Goal: Task Accomplishment & Management: Complete application form

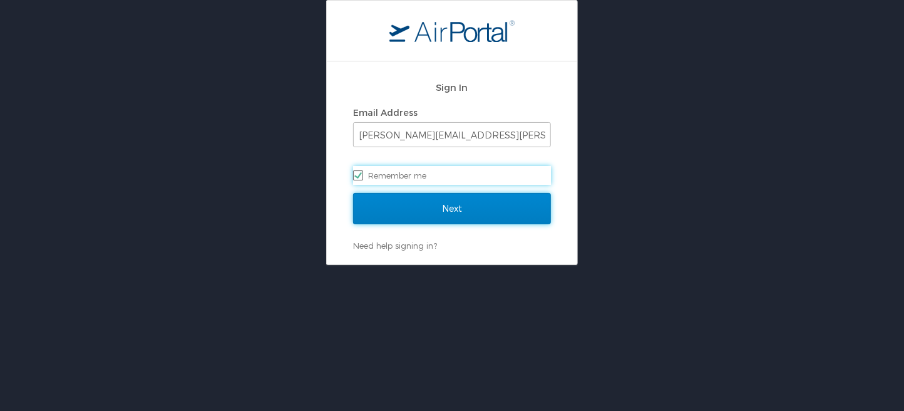
click at [465, 207] on input "Next" at bounding box center [452, 208] width 198 height 31
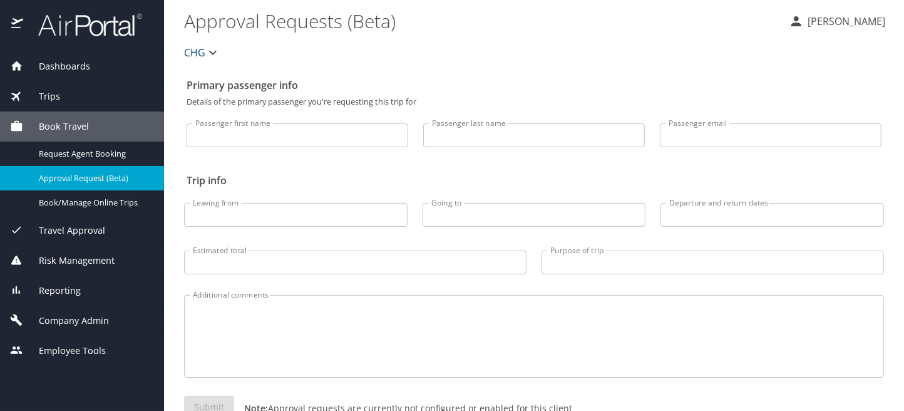
click at [81, 319] on span "Company Admin" at bounding box center [66, 321] width 86 height 14
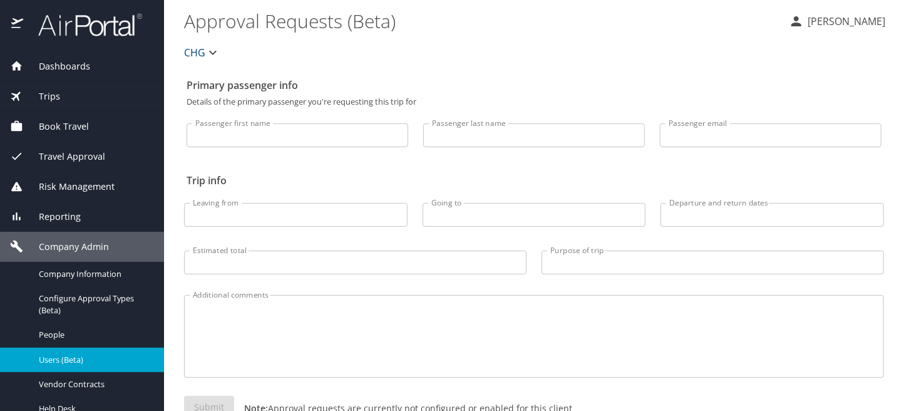
click at [80, 354] on span "Users (Beta)" at bounding box center [94, 360] width 110 height 12
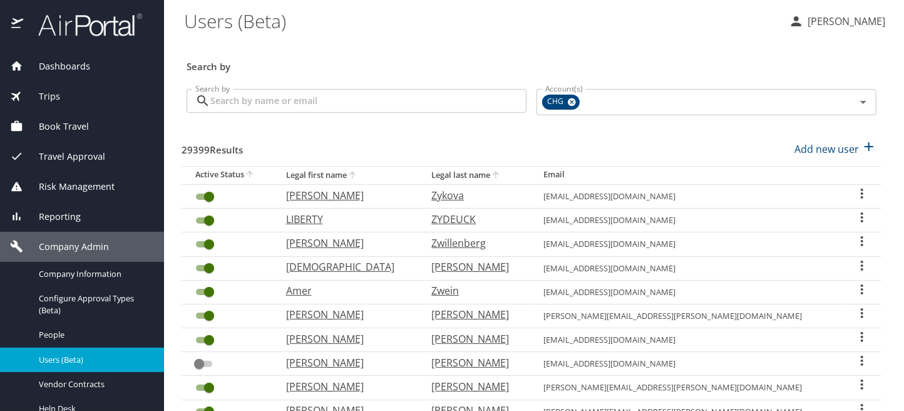
click at [296, 103] on input "Search by" at bounding box center [368, 101] width 316 height 24
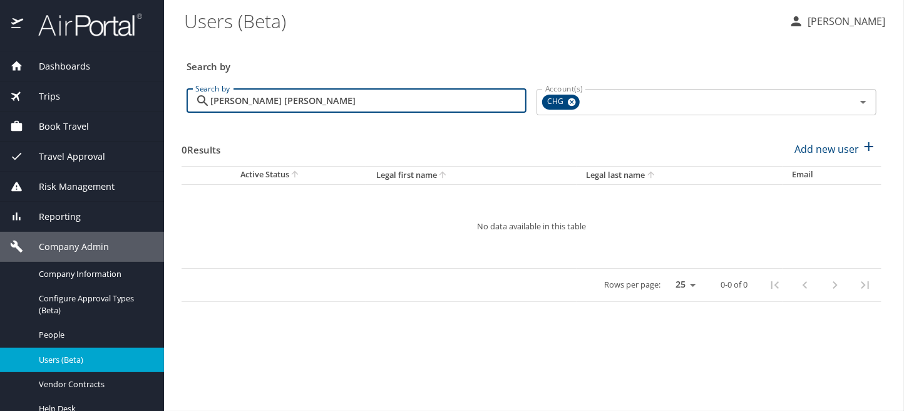
click at [307, 106] on input "[PERSON_NAME] [PERSON_NAME]" at bounding box center [368, 101] width 316 height 24
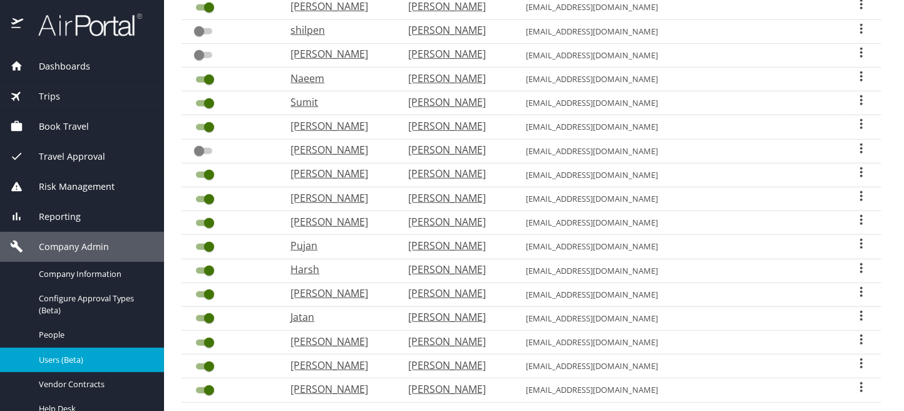
scroll to position [427, 0]
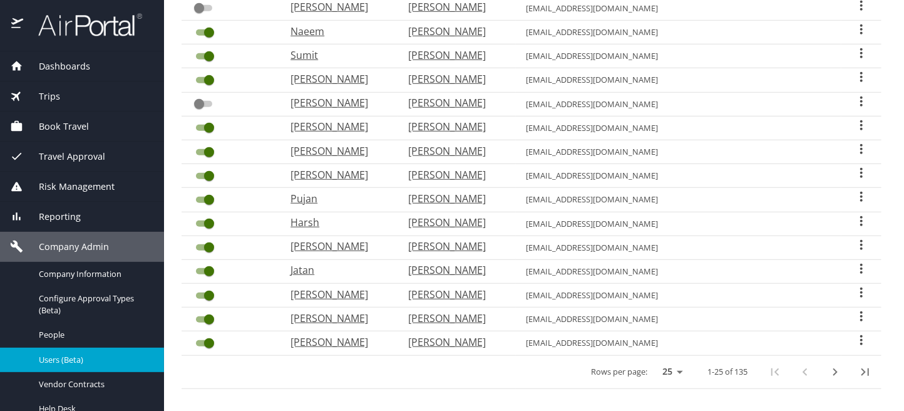
type input "[PERSON_NAME]"
click at [828, 364] on icon "next page" at bounding box center [835, 371] width 15 height 15
checkbox input "true"
checkbox input "false"
checkbox input "true"
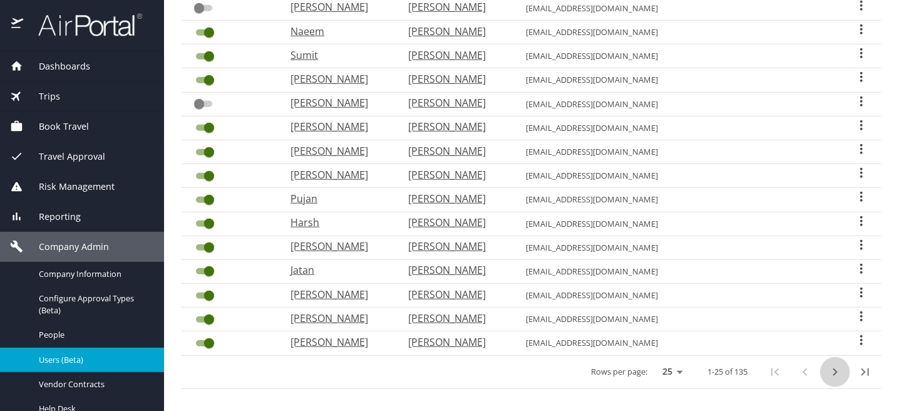
checkbox input "true"
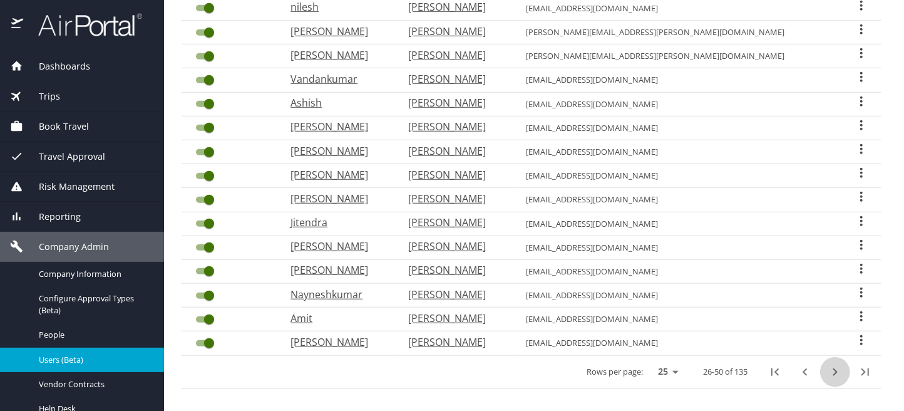
click at [828, 364] on icon "next page" at bounding box center [835, 371] width 15 height 15
checkbox input "false"
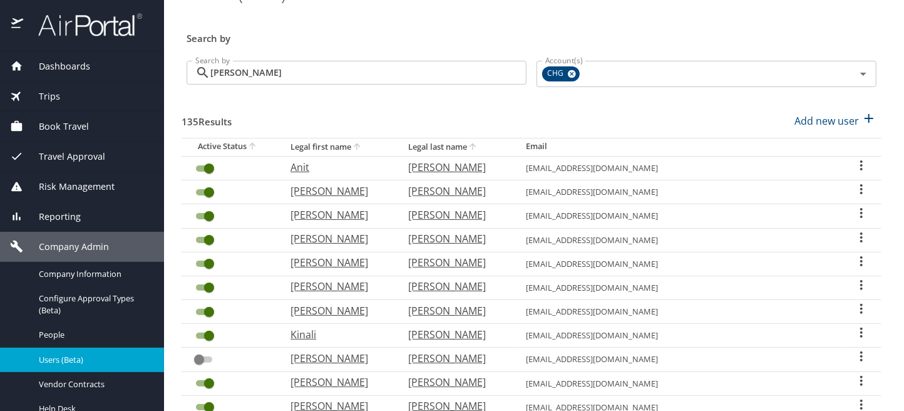
scroll to position [0, 0]
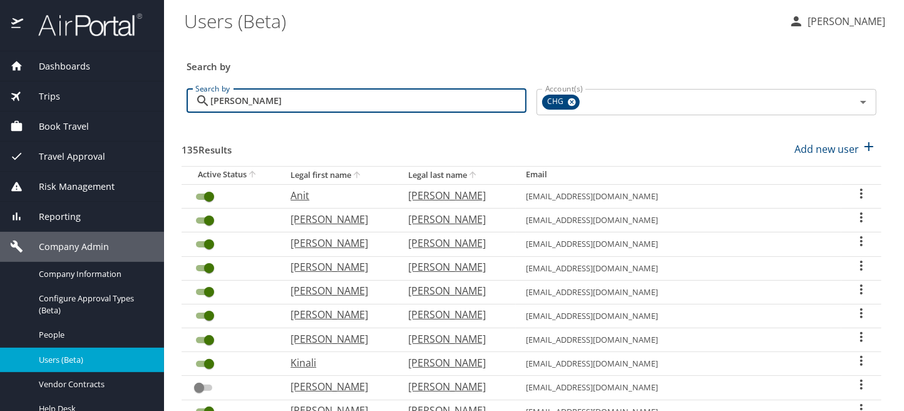
drag, startPoint x: 249, startPoint y: 98, endPoint x: 198, endPoint y: 101, distance: 51.4
click at [198, 101] on div "[PERSON_NAME] Search by" at bounding box center [357, 101] width 340 height 24
paste input "[EMAIL_ADDRESS][DOMAIN_NAME]"
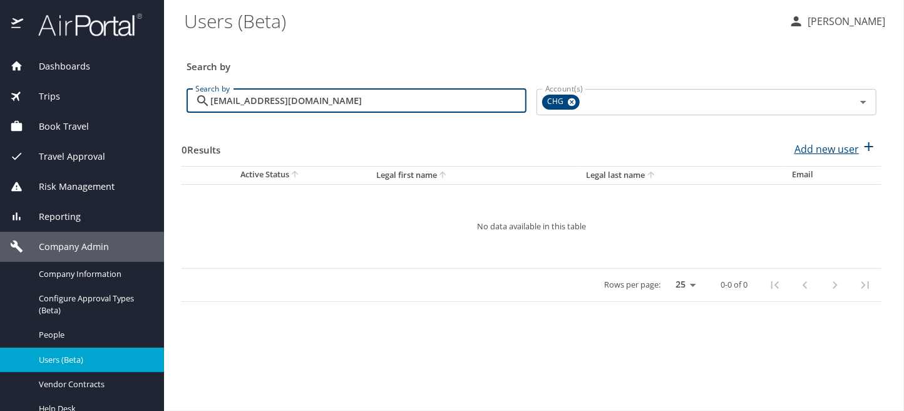
type input "[EMAIL_ADDRESS][DOMAIN_NAME]"
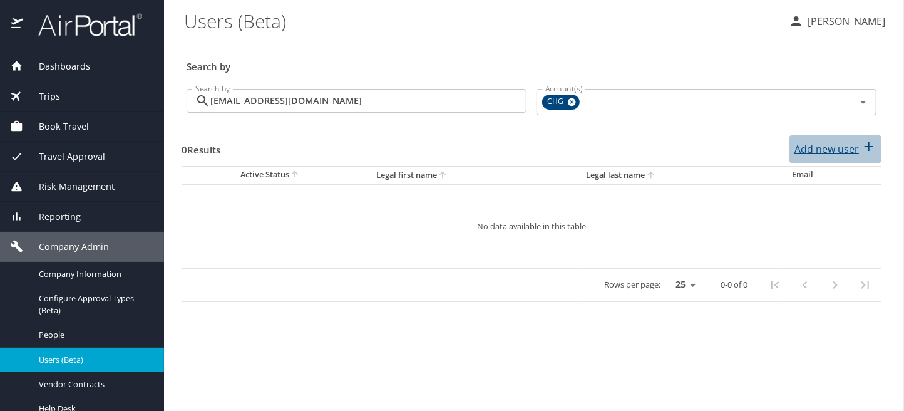
click at [846, 144] on p "Add new user" at bounding box center [827, 149] width 64 height 15
select select "US"
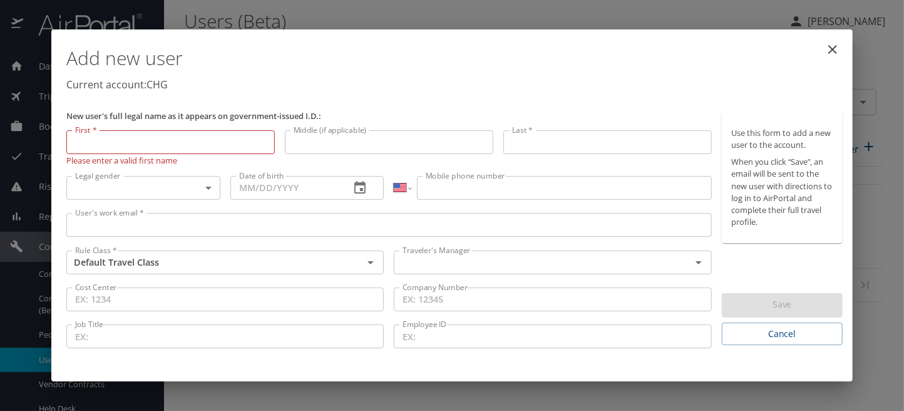
click at [80, 142] on input "First *" at bounding box center [170, 142] width 209 height 24
type input "[PERSON_NAME]"
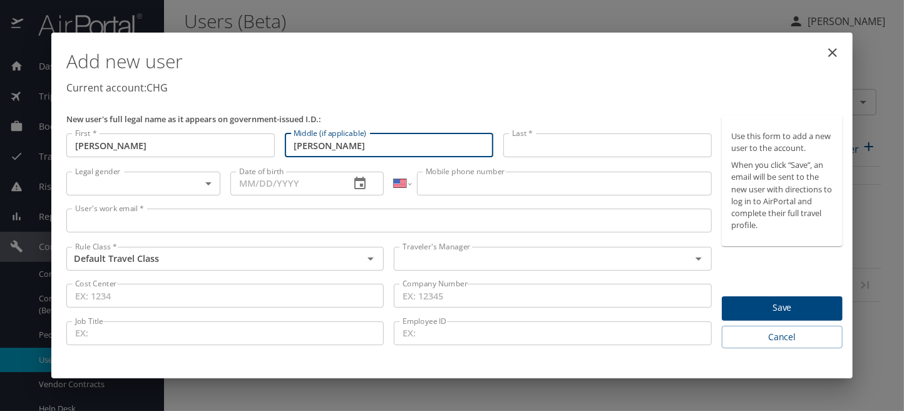
type input "[PERSON_NAME]"
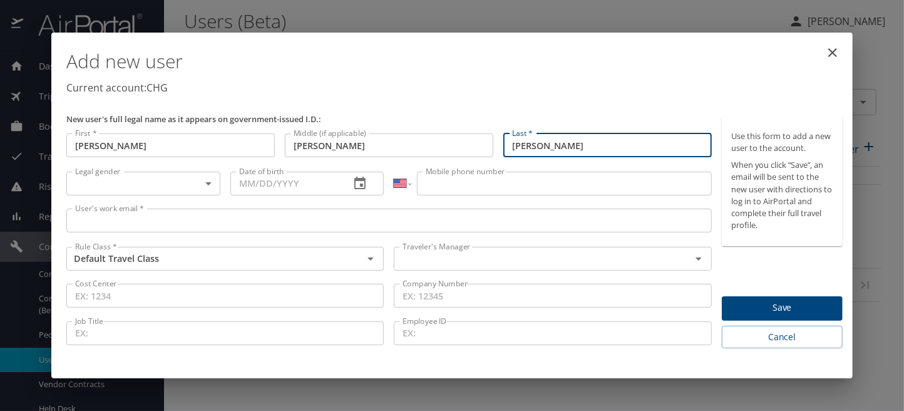
type input "[PERSON_NAME]"
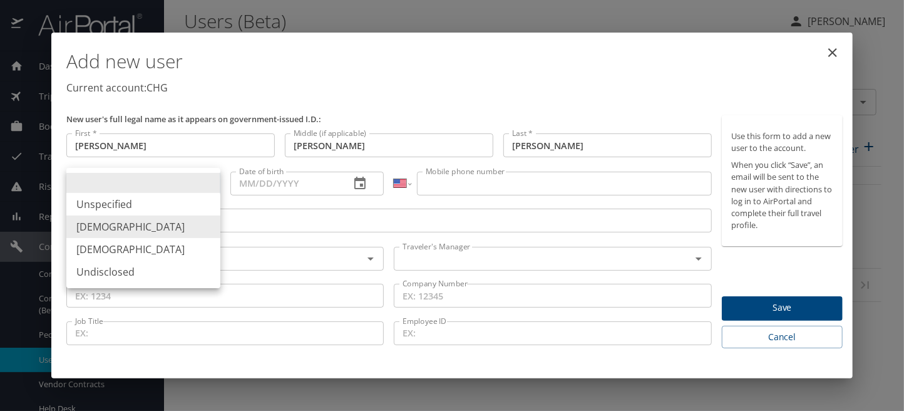
type input "[DEMOGRAPHIC_DATA]"
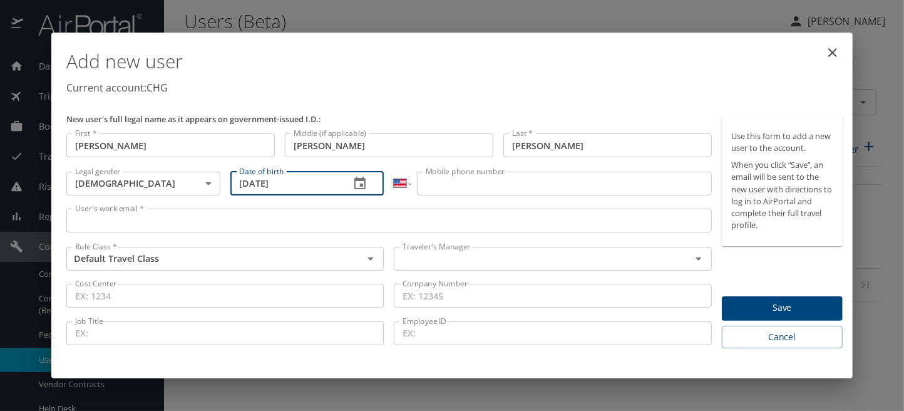
type input "[DATE]"
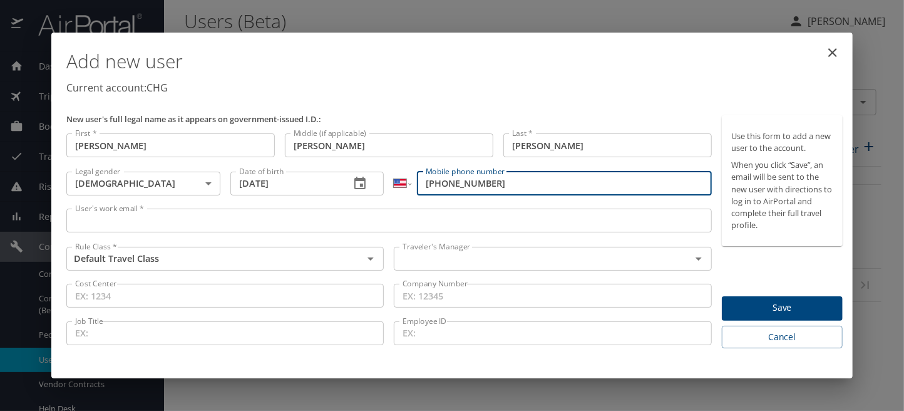
type input "[PHONE_NUMBER]"
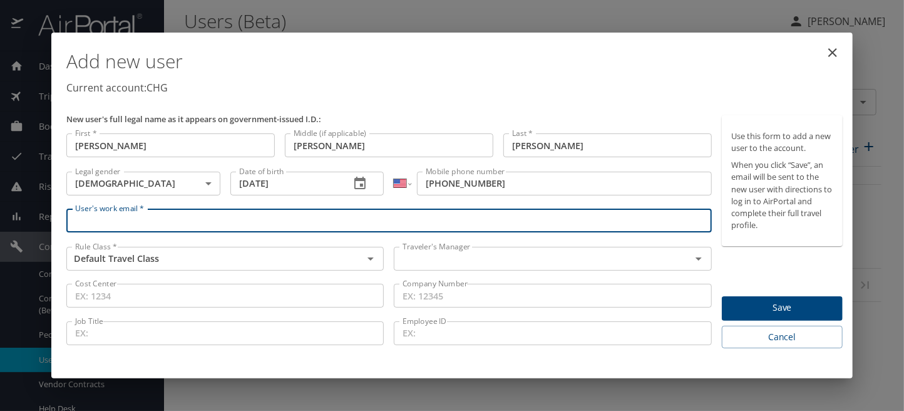
click at [110, 214] on input "User's work email *" at bounding box center [389, 221] width 646 height 24
paste input "[EMAIL_ADDRESS][DOMAIN_NAME]"
click at [492, 267] on div "Traveler's Manager" at bounding box center [552, 259] width 317 height 24
type input "[EMAIL_ADDRESS][DOMAIN_NAME]"
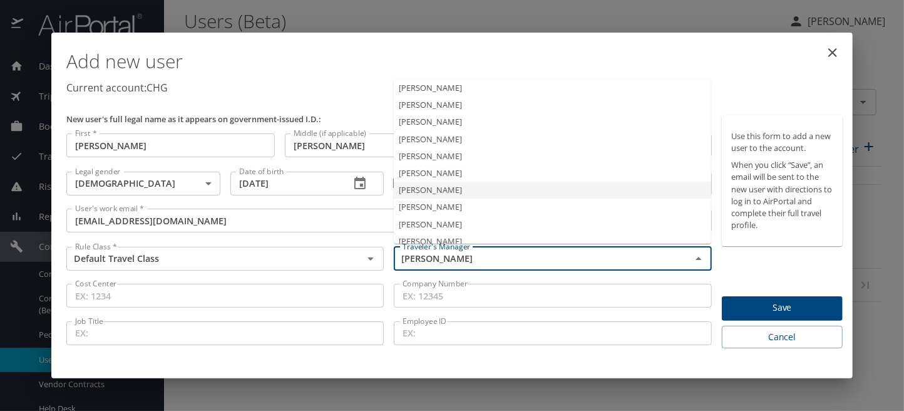
click at [450, 195] on li "[PERSON_NAME]" at bounding box center [552, 190] width 317 height 17
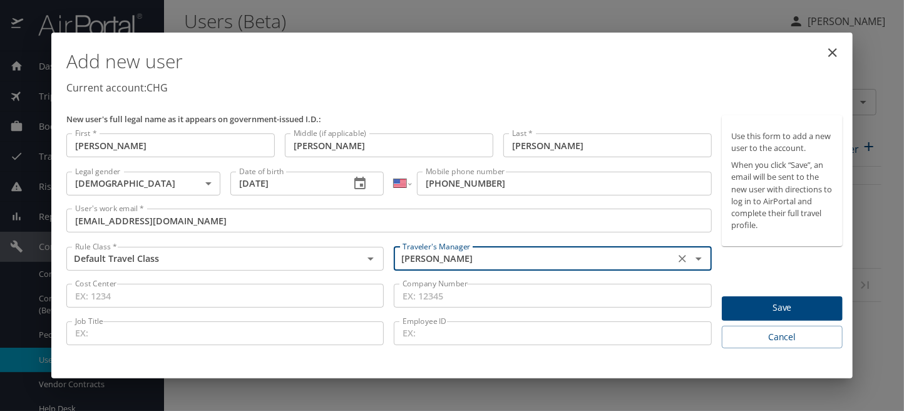
type input "[PERSON_NAME]"
click at [749, 309] on span "Save" at bounding box center [782, 308] width 101 height 16
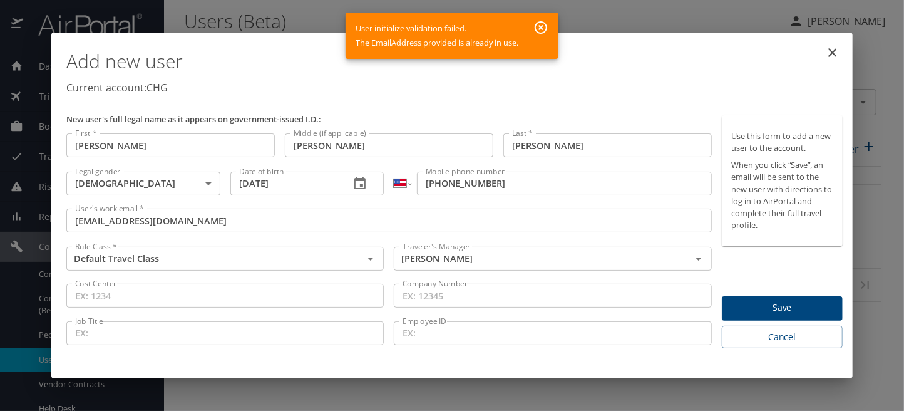
click at [131, 219] on input "[EMAIL_ADDRESS][DOMAIN_NAME]" at bounding box center [389, 221] width 646 height 24
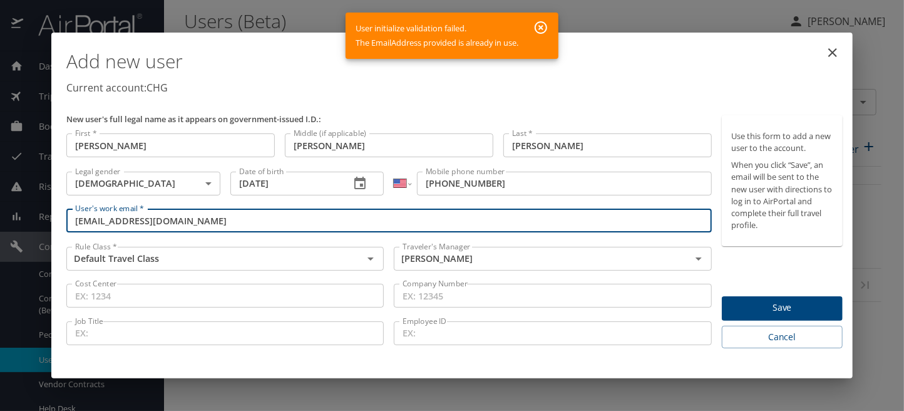
type input "[EMAIL_ADDRESS][DOMAIN_NAME]"
click at [759, 304] on span "Save" at bounding box center [782, 308] width 101 height 16
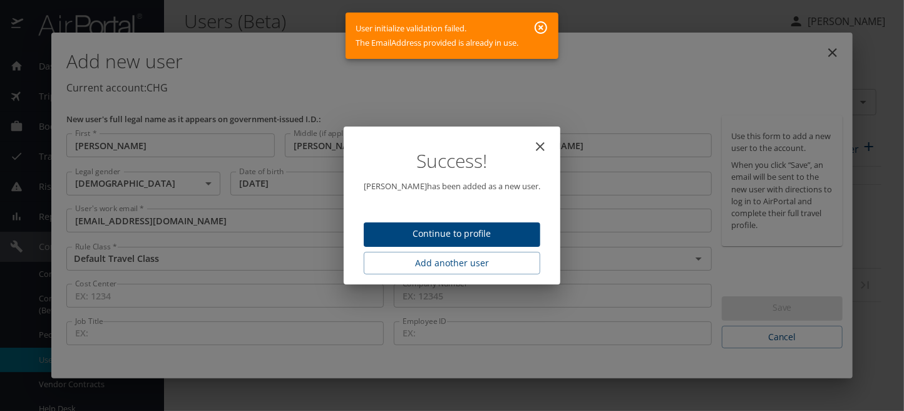
click at [485, 233] on span "Continue to profile" at bounding box center [452, 234] width 157 height 16
select select "US"
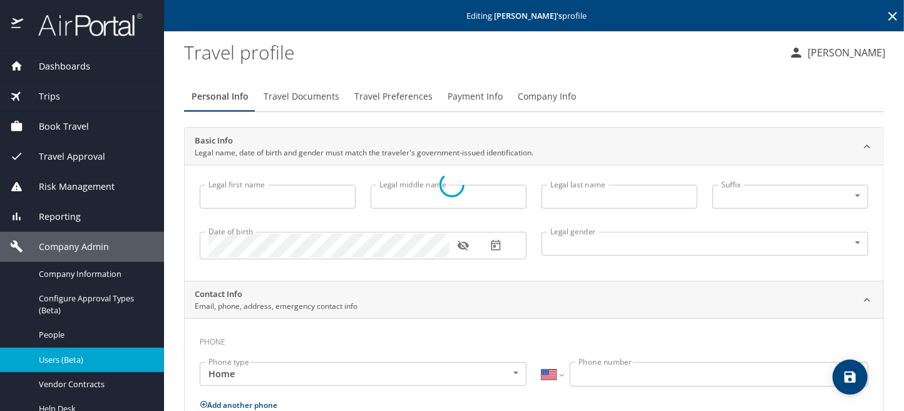
type input "[PERSON_NAME]"
type input "[DEMOGRAPHIC_DATA]"
select select "US"
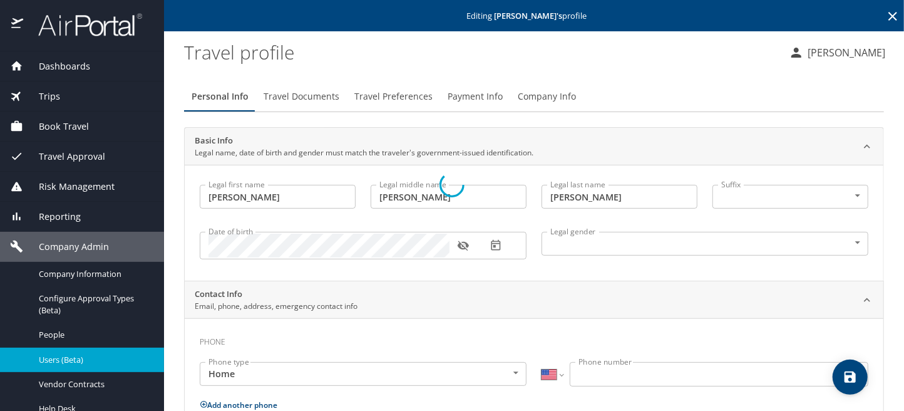
select select "US"
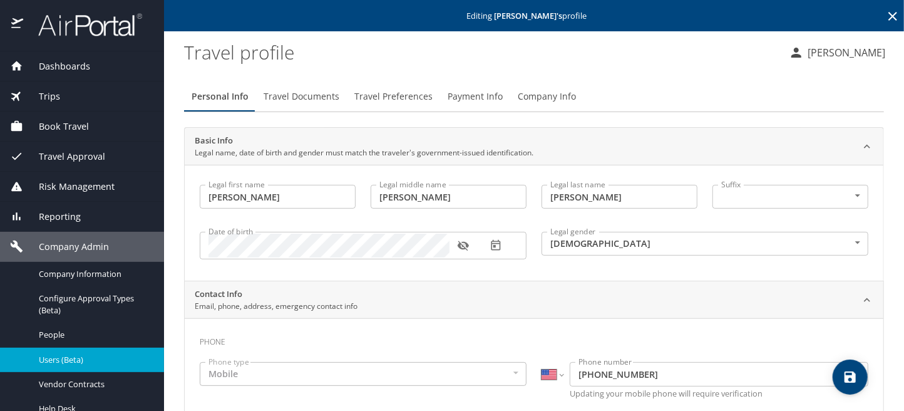
click at [320, 94] on span "Travel Documents" at bounding box center [302, 97] width 76 height 16
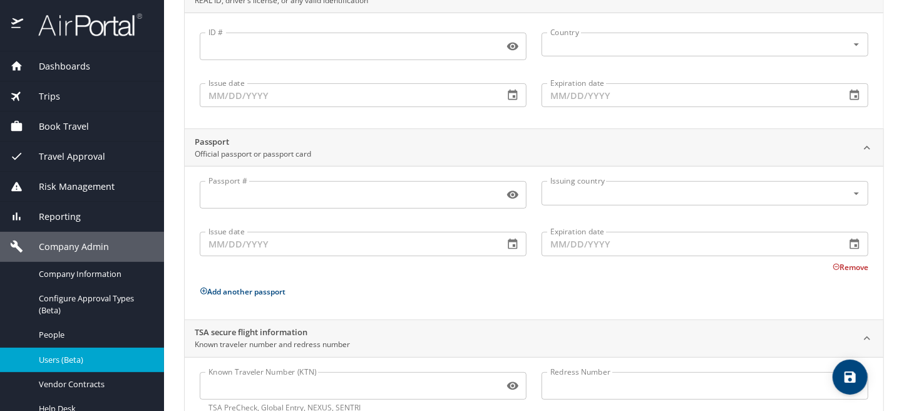
scroll to position [192, 0]
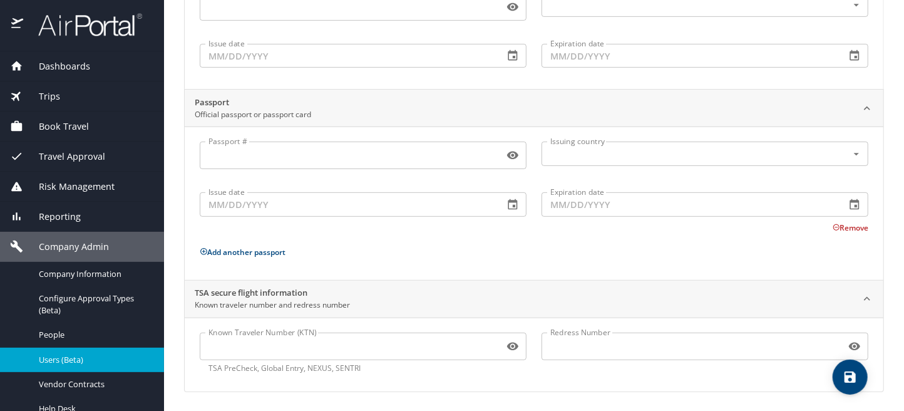
click at [238, 351] on input "Known Traveler Number (KTN)" at bounding box center [349, 346] width 299 height 24
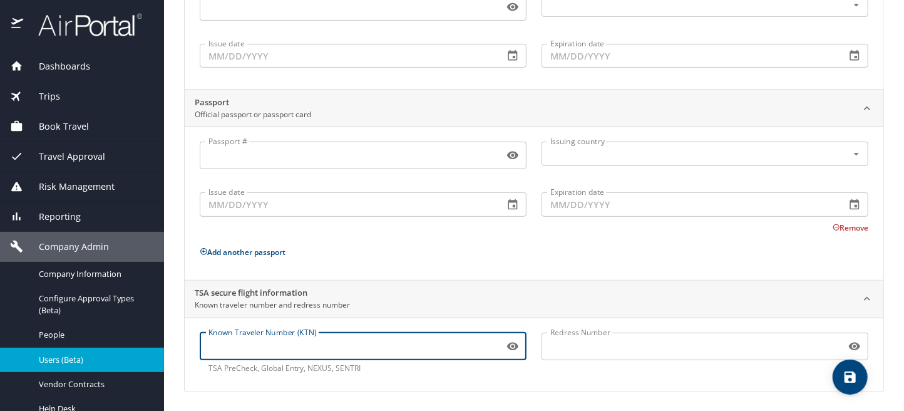
paste input "988782542"
type input "988782542"
click at [863, 379] on span "save" at bounding box center [850, 376] width 35 height 15
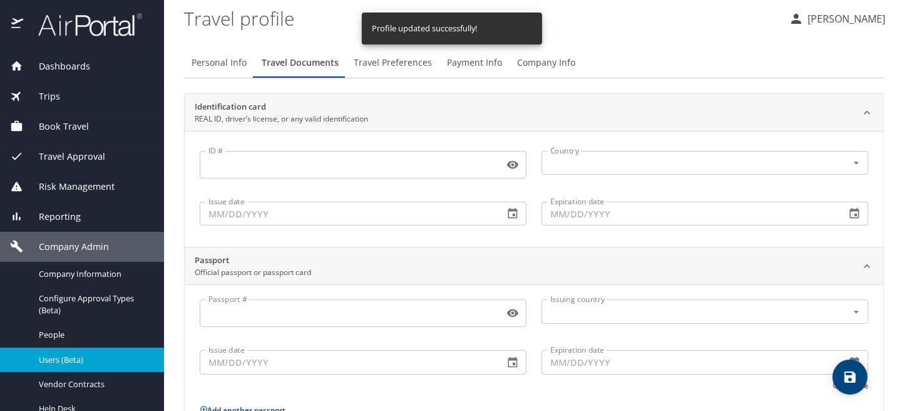
scroll to position [0, 0]
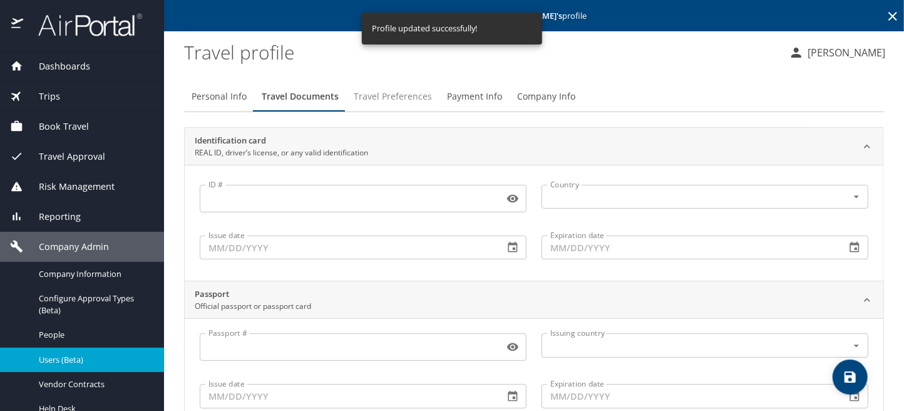
click at [404, 95] on span "Travel Preferences" at bounding box center [393, 97] width 78 height 16
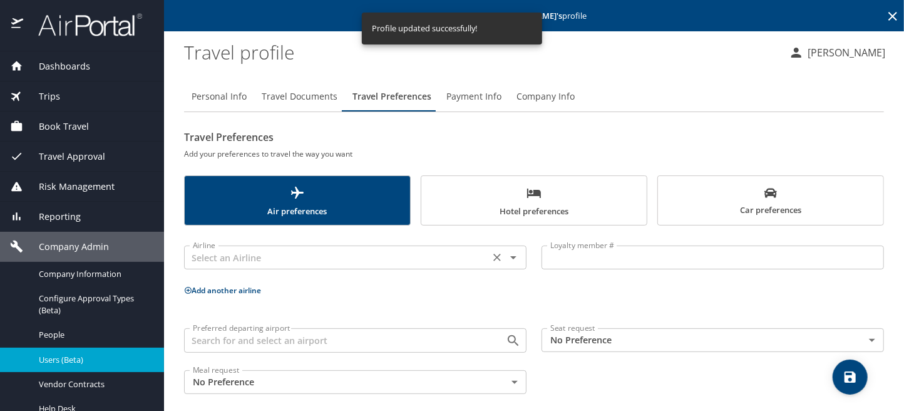
click at [220, 252] on input "text" at bounding box center [337, 257] width 298 height 16
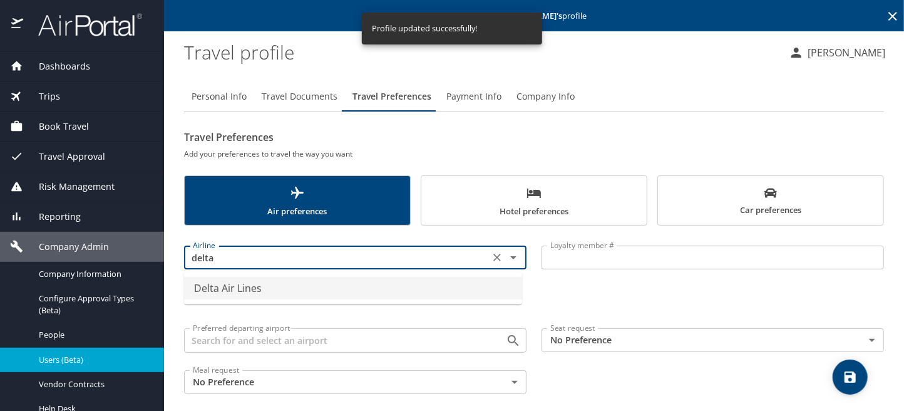
drag, startPoint x: 229, startPoint y: 287, endPoint x: 468, endPoint y: 270, distance: 239.8
click at [238, 284] on li "Delta Air Lines" at bounding box center [353, 288] width 338 height 23
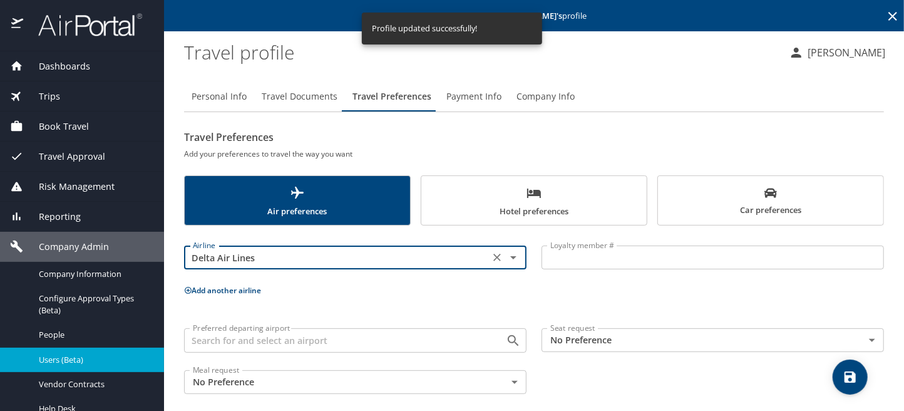
type input "Delta Air Lines"
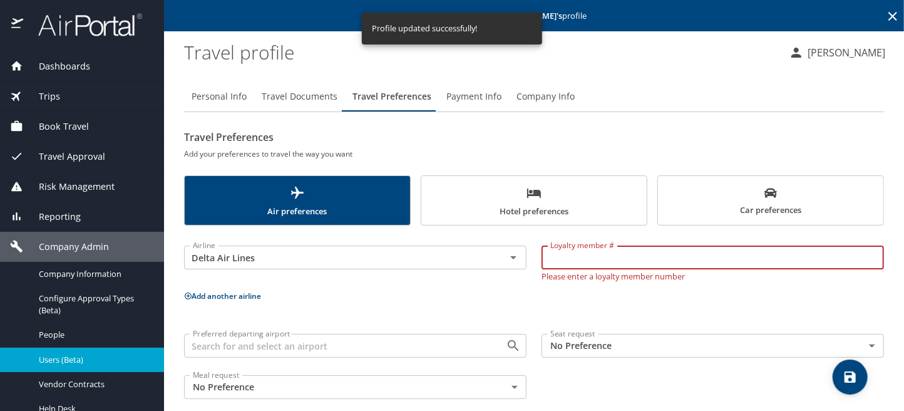
click at [607, 254] on input "Loyalty member #" at bounding box center [713, 257] width 343 height 24
paste input "6312294710"
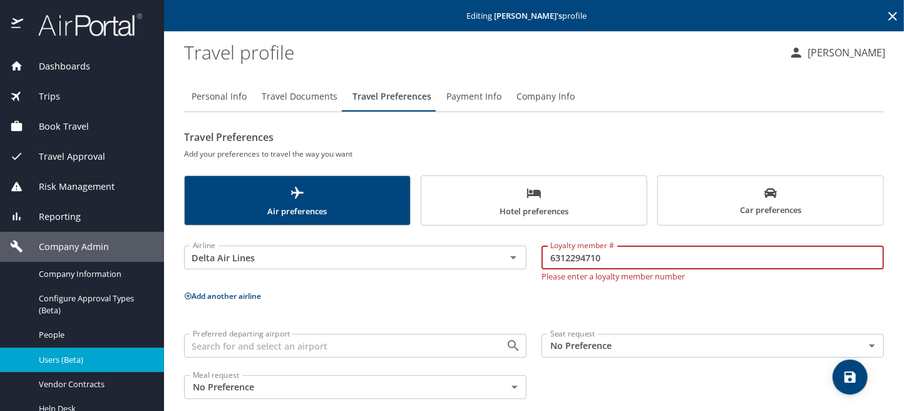
scroll to position [15, 0]
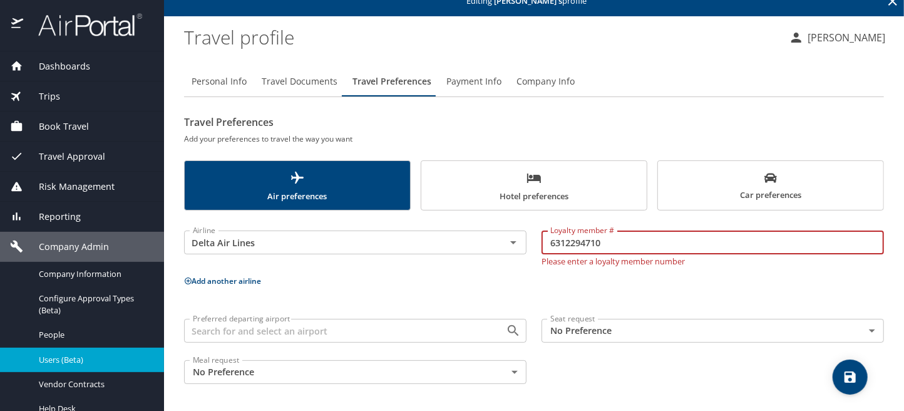
type input "6312294710"
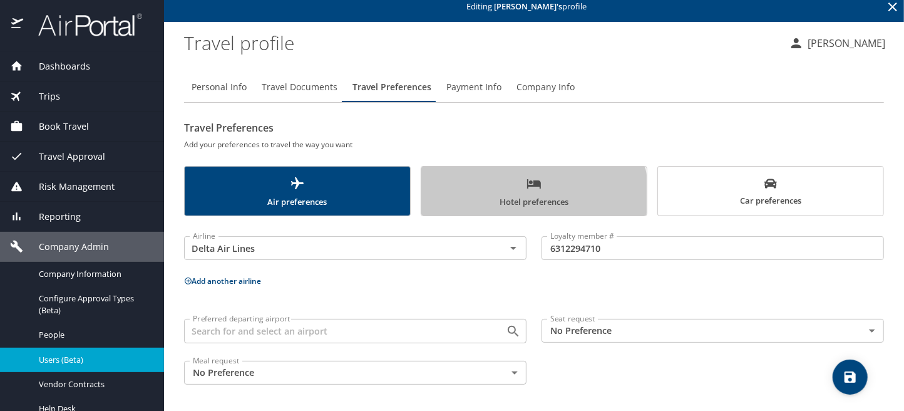
click at [525, 194] on span "Hotel preferences" at bounding box center [534, 192] width 210 height 33
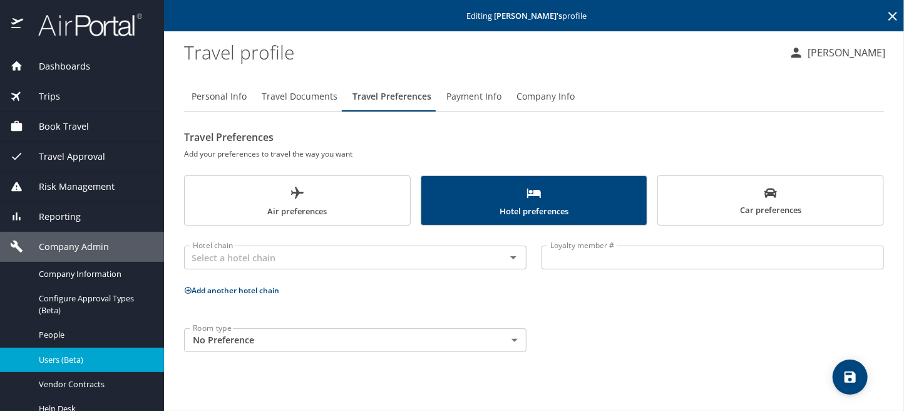
click at [791, 200] on span "Car preferences" at bounding box center [771, 202] width 210 height 31
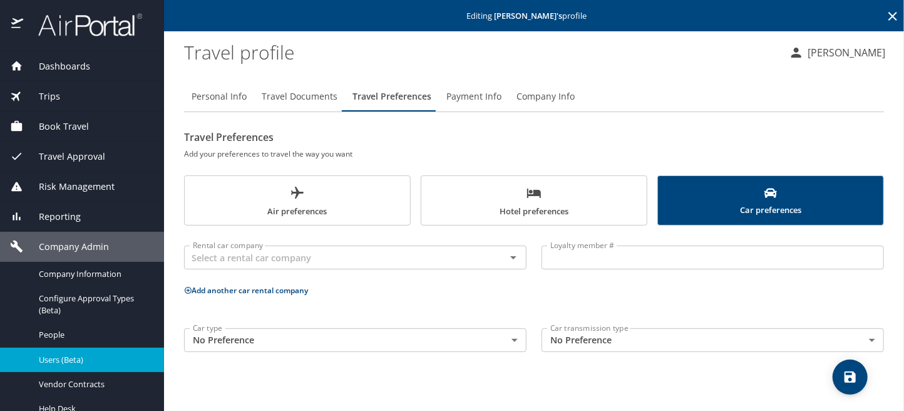
click at [782, 200] on span "Car preferences" at bounding box center [771, 202] width 210 height 31
click at [261, 259] on input "text" at bounding box center [337, 257] width 298 height 16
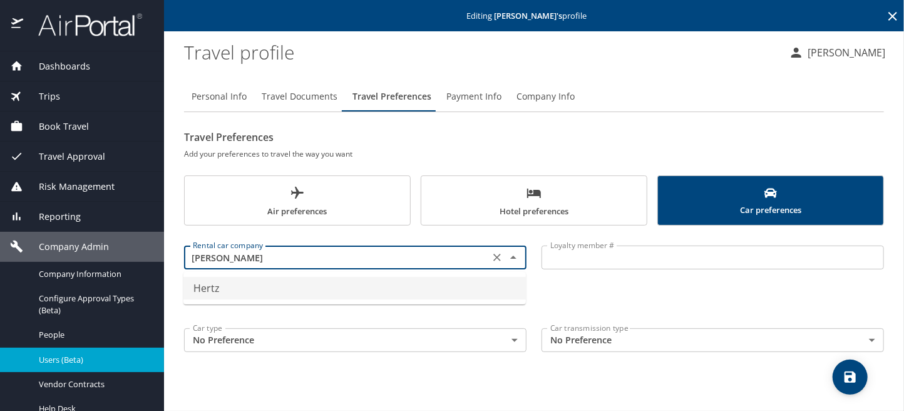
click at [230, 284] on li "Hertz" at bounding box center [354, 288] width 343 height 23
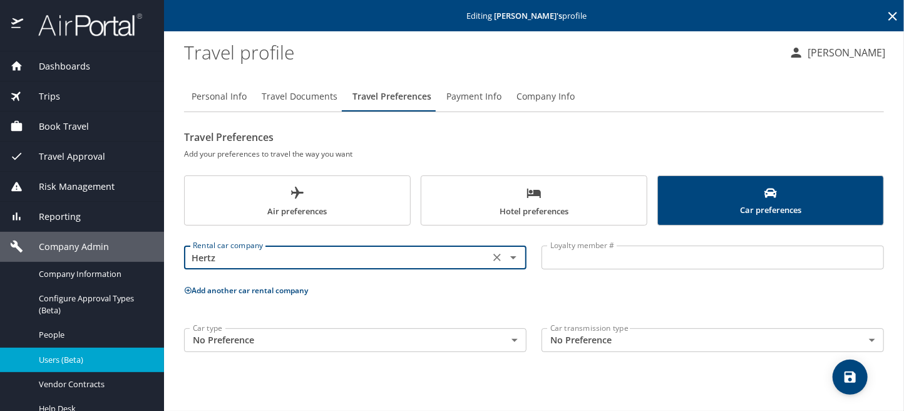
type input "Hertz"
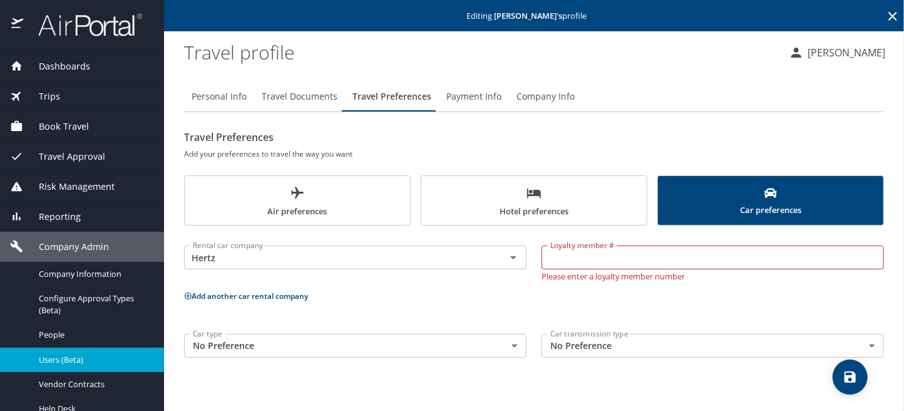
click at [187, 288] on p "Add another car rental company" at bounding box center [534, 296] width 700 height 16
click at [188, 294] on icon at bounding box center [188, 296] width 8 height 8
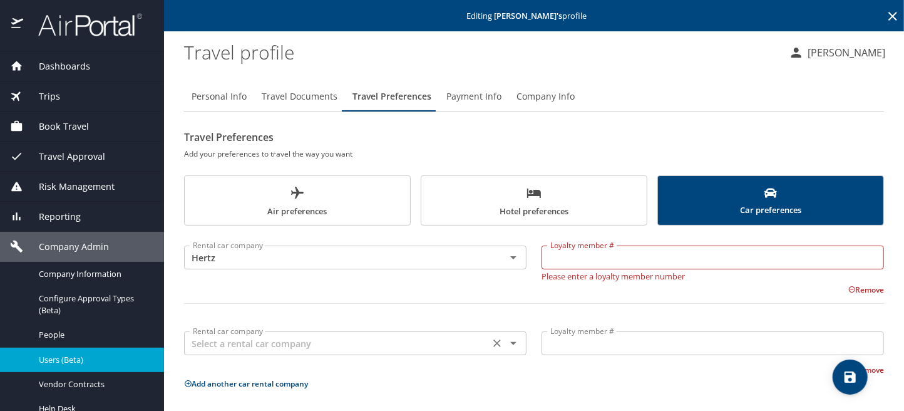
click at [259, 338] on input "text" at bounding box center [337, 343] width 298 height 16
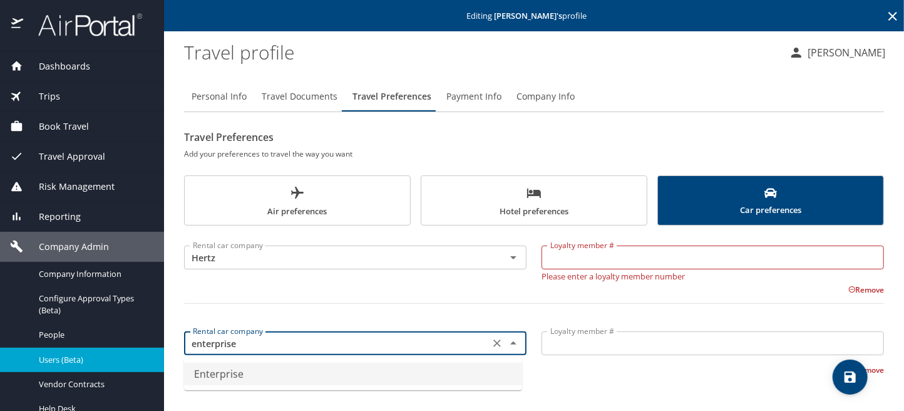
click at [237, 371] on li "Enterprise" at bounding box center [353, 374] width 338 height 23
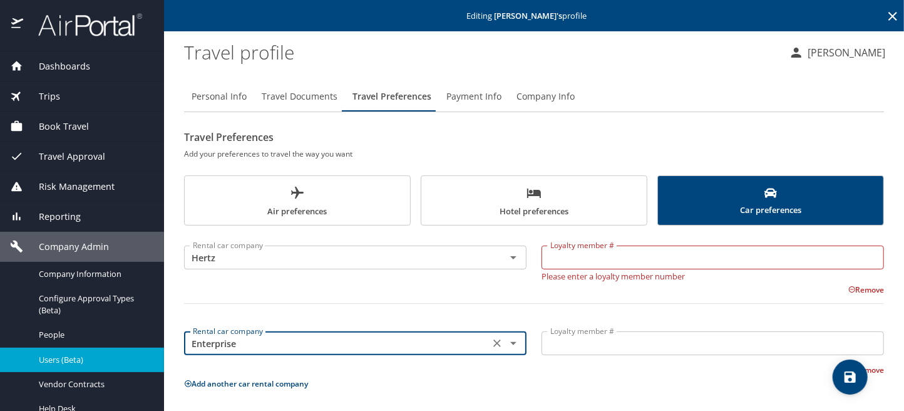
type input "Enterprise"
click at [559, 341] on input "Loyalty member #" at bounding box center [713, 343] width 343 height 24
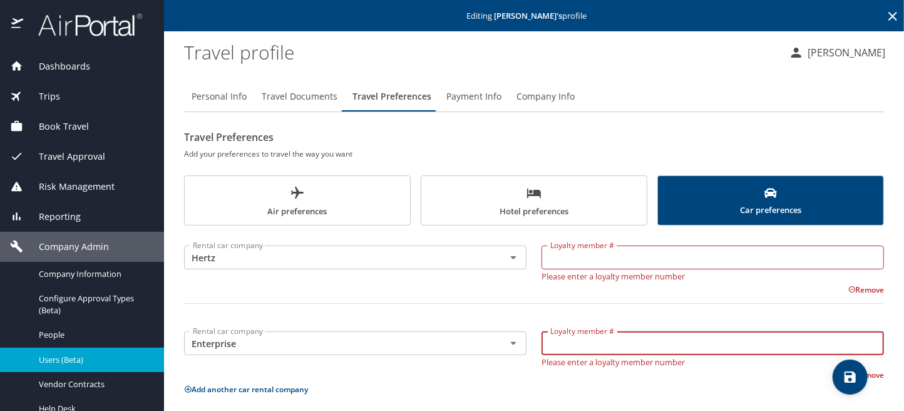
paste input "5KVKBKV"
type input "5KVKBKV"
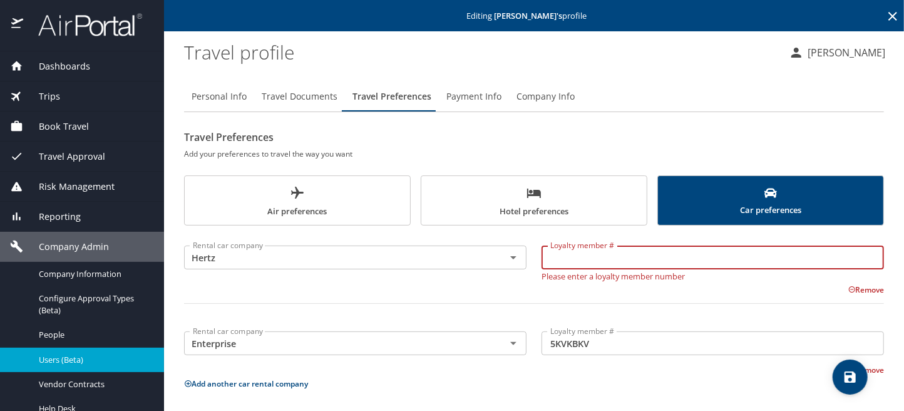
click at [593, 265] on input "Loyalty member #" at bounding box center [713, 257] width 343 height 24
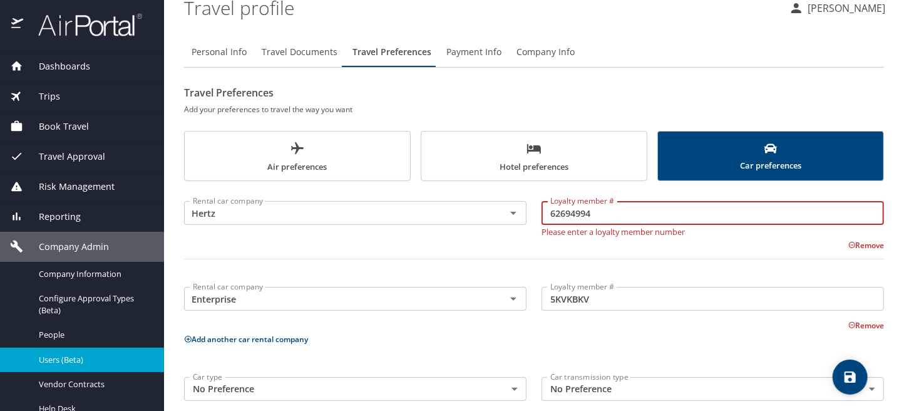
scroll to position [61, 0]
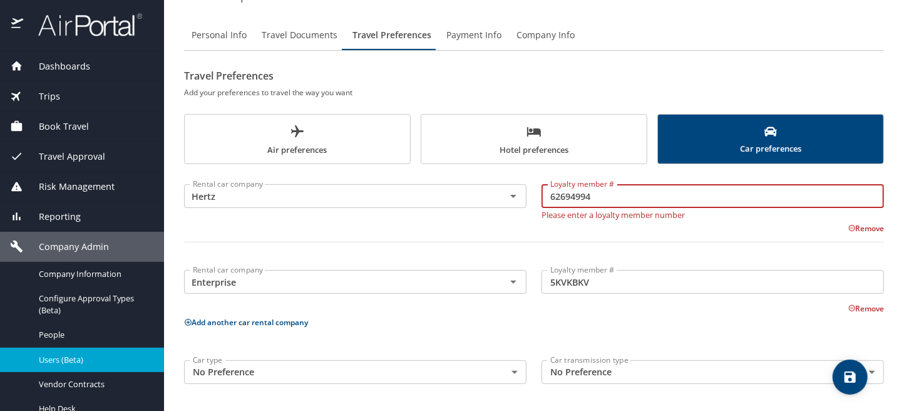
type input "62694994"
drag, startPoint x: 523, startPoint y: 149, endPoint x: 571, endPoint y: 153, distance: 48.4
click at [523, 149] on span "Hotel preferences" at bounding box center [534, 140] width 210 height 33
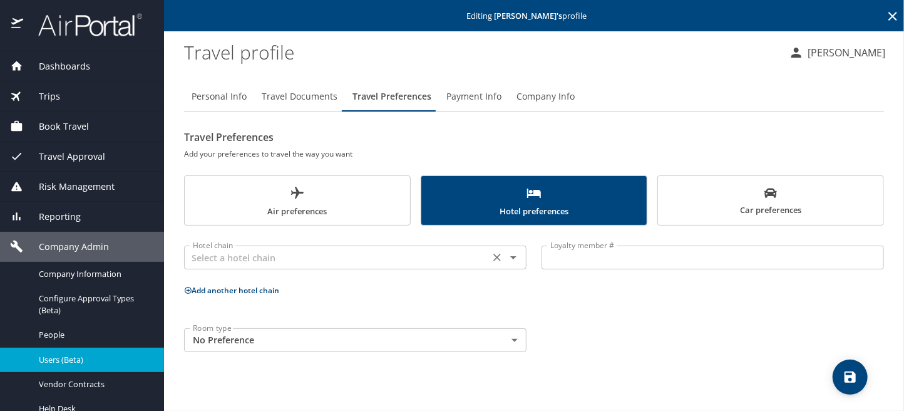
click at [319, 262] on input "text" at bounding box center [337, 257] width 298 height 16
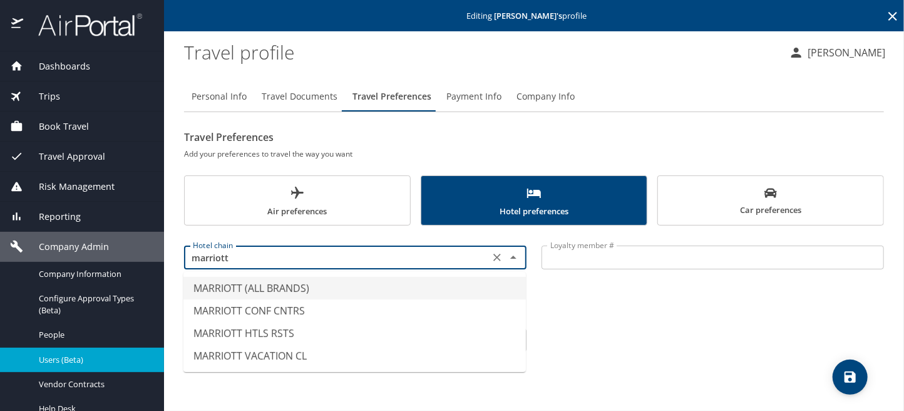
click at [252, 289] on li "MARRIOTT (ALL BRANDS)" at bounding box center [354, 288] width 343 height 23
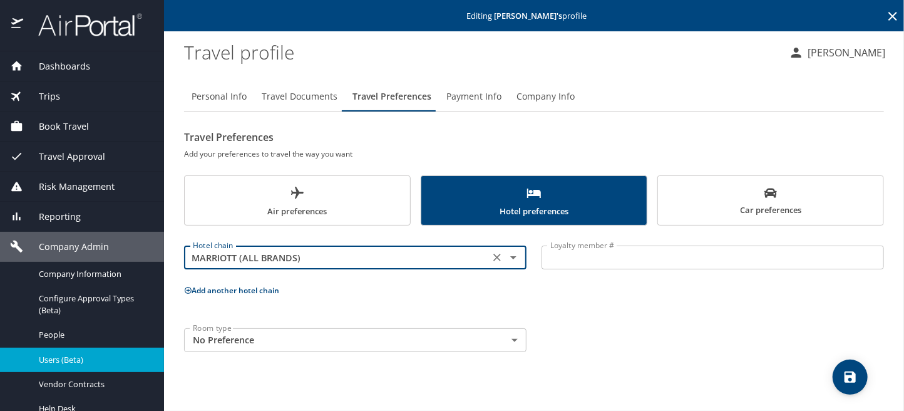
type input "MARRIOTT (ALL BRANDS)"
click at [563, 260] on input "Loyalty member #" at bounding box center [713, 257] width 343 height 24
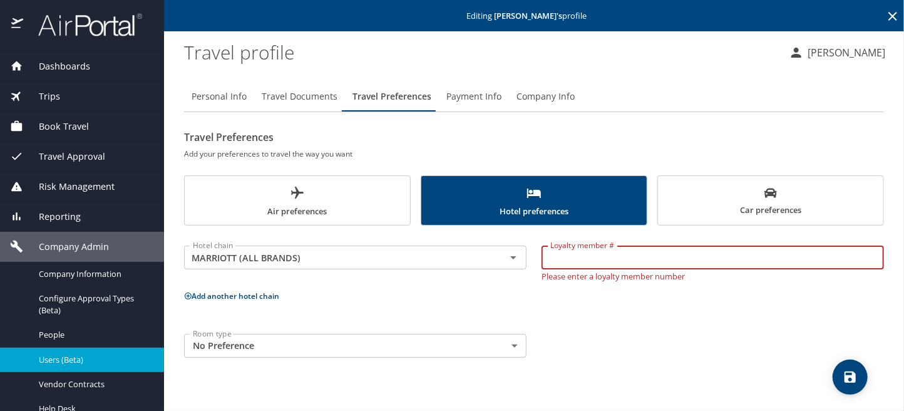
paste input "298612198"
type input "298612198"
click at [862, 371] on span "save" at bounding box center [850, 376] width 35 height 15
